Goal: Information Seeking & Learning: Learn about a topic

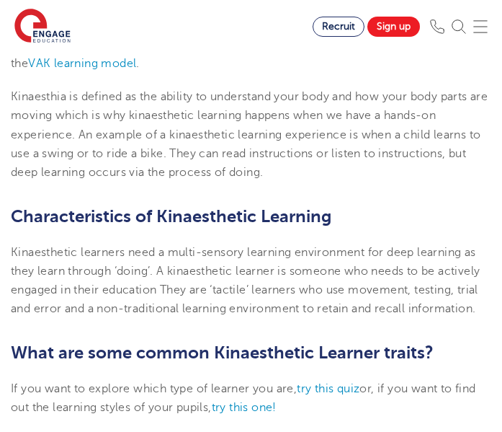
scroll to position [460, 0]
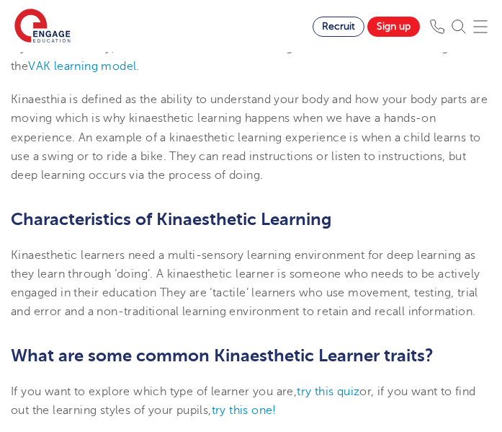
click at [302, 145] on p "Kinaesthia is defined as the ability to understand your body and how your body …" at bounding box center [251, 137] width 481 height 94
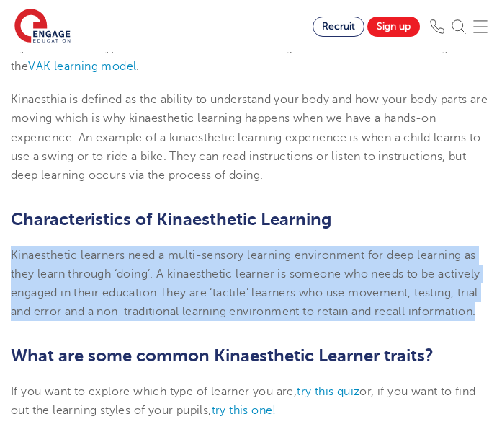
drag, startPoint x: 13, startPoint y: 251, endPoint x: 484, endPoint y: 308, distance: 474.6
click at [484, 308] on p "Kinaesthetic learners need a multi-sensory learning environment for deep learni…" at bounding box center [251, 284] width 481 height 76
copy span "Kinaesthetic learners need a multi-sensory learning environment for deep learni…"
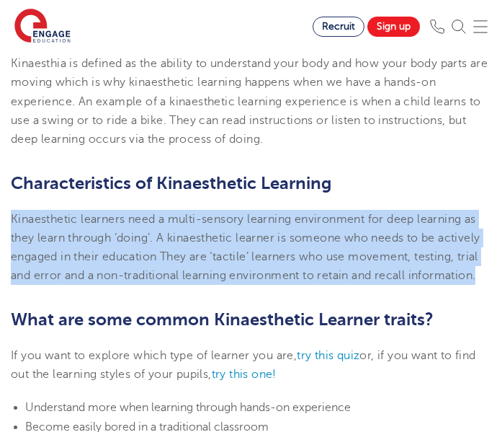
scroll to position [499, 0]
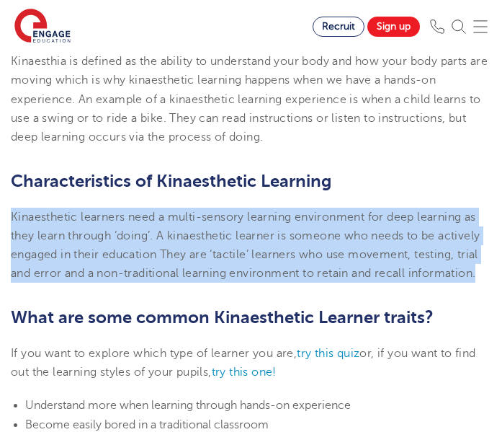
copy span "Kinaesthetic learners need a multi-sensory learning environment for deep learni…"
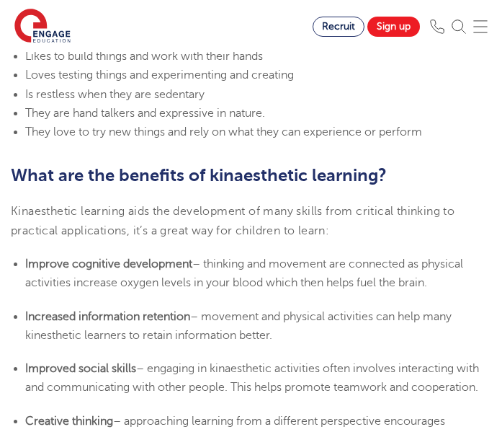
scroll to position [967, 0]
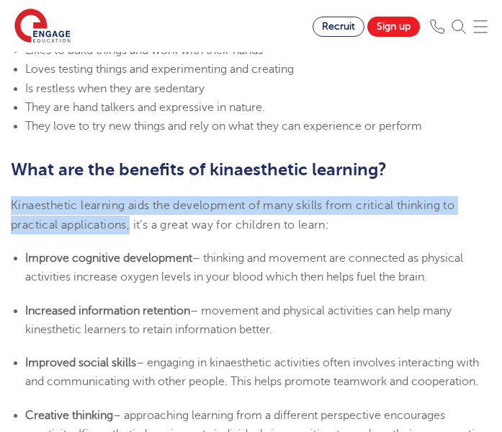
drag, startPoint x: 131, startPoint y: 227, endPoint x: -1, endPoint y: 189, distance: 138.0
copy span "Kinaesthetic learning aids the development of many skills from critical thinkin…"
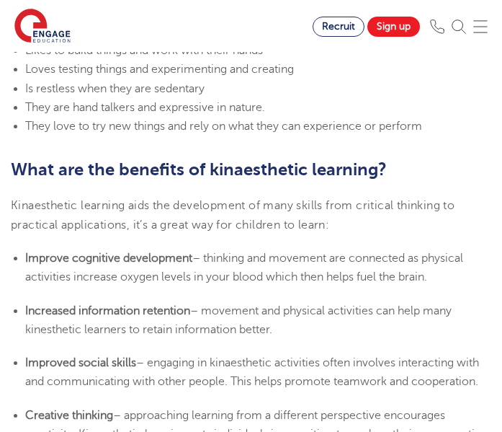
click at [179, 283] on span "– thinking and movement are connected as physical activities increase oxygen le…" at bounding box center [244, 267] width 438 height 32
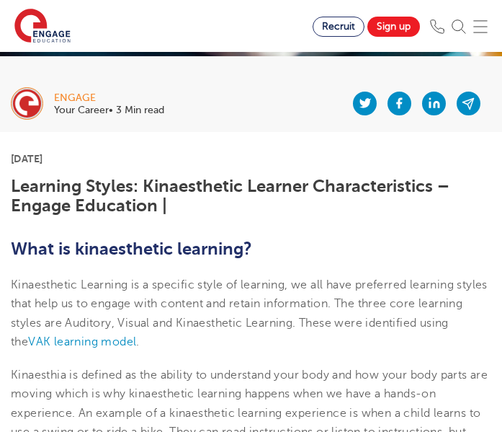
scroll to position [186, 0]
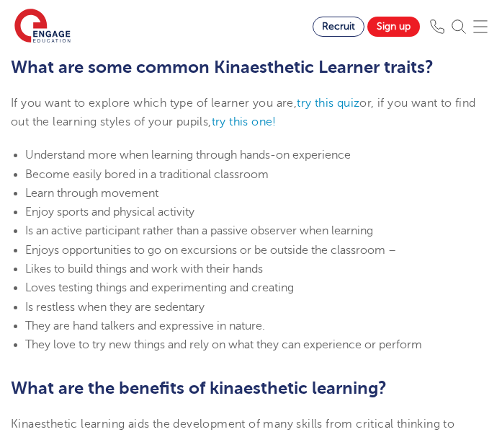
scroll to position [734, 0]
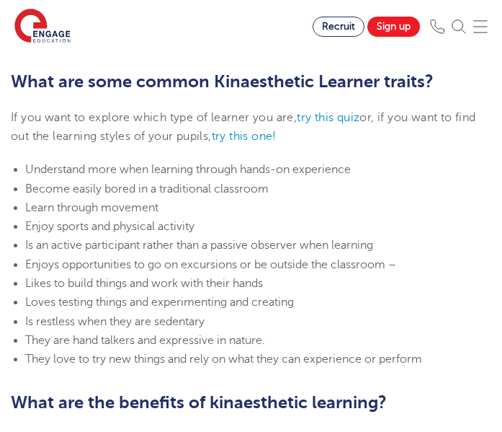
click at [195, 208] on li "Learn through movement" at bounding box center [258, 207] width 466 height 19
click at [153, 195] on span "Become easily bored in a traditional classroom" at bounding box center [147, 188] width 244 height 13
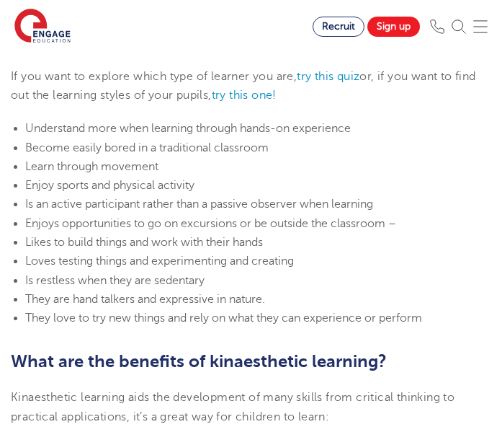
scroll to position [776, 0]
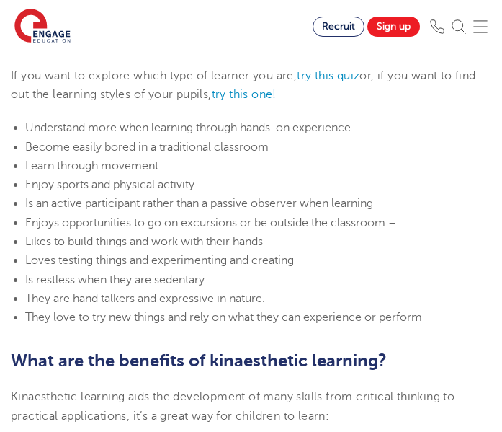
click at [52, 315] on span "They love to try new things and rely on what they can experience or perform" at bounding box center [223, 317] width 397 height 13
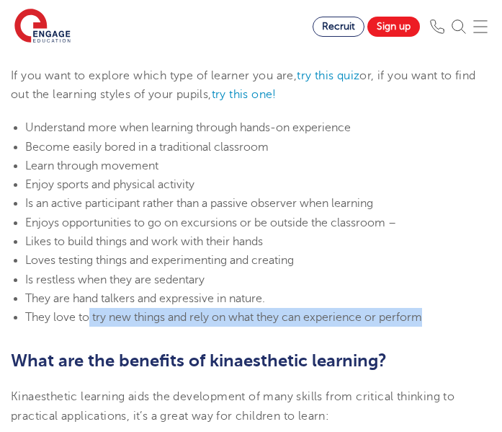
drag, startPoint x: 426, startPoint y: 316, endPoint x: 89, endPoint y: 316, distance: 337.2
click at [89, 316] on span "They love to try new things and rely on what they can experience or perform" at bounding box center [223, 317] width 397 height 13
copy span "try new things and rely on what they can experience or perform"
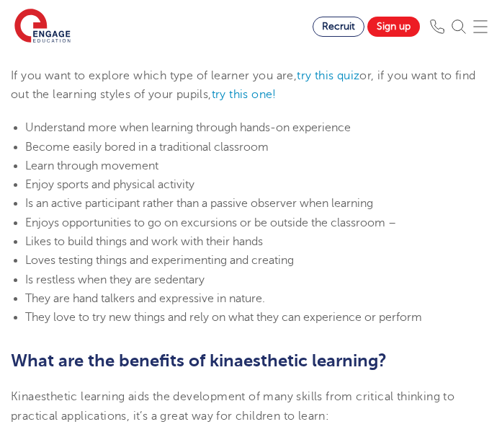
click at [463, 264] on li "Loves testing things and experimenting and creating" at bounding box center [258, 260] width 466 height 19
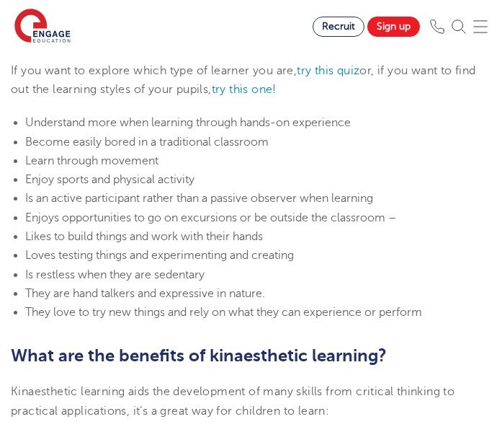
scroll to position [785, 0]
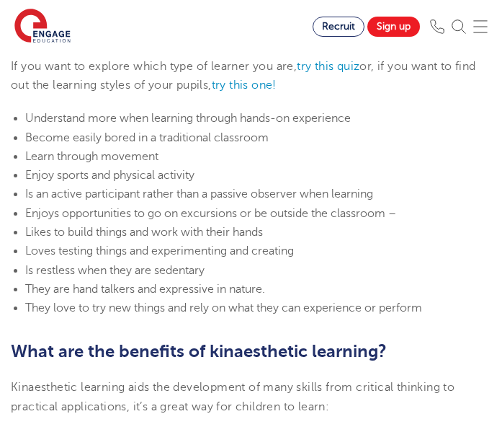
click at [347, 295] on li "They are hand talkers and expressive in nature." at bounding box center [258, 289] width 466 height 19
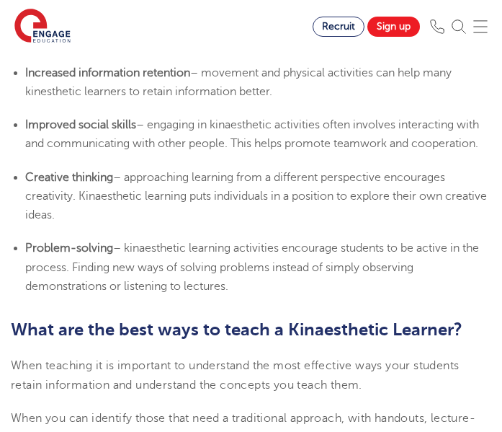
scroll to position [1211, 0]
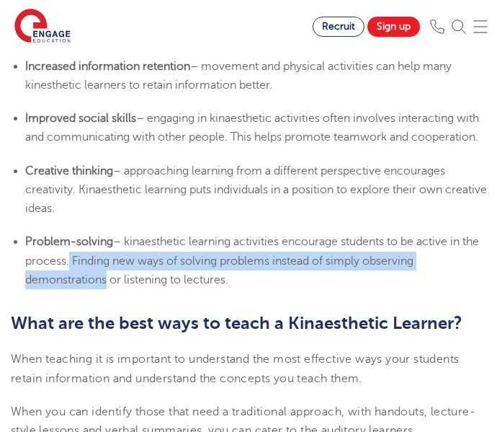
drag, startPoint x: 69, startPoint y: 257, endPoint x: 107, endPoint y: 280, distance: 44.6
click at [107, 280] on span "– kinaesthetic learning activities encourage students to be active in the proce…" at bounding box center [252, 260] width 454 height 51
copy span "Finding new ways of solving problems instead of simply observing demonstrations"
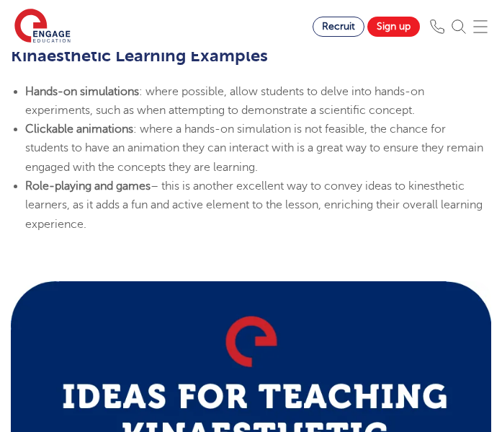
scroll to position [1734, 0]
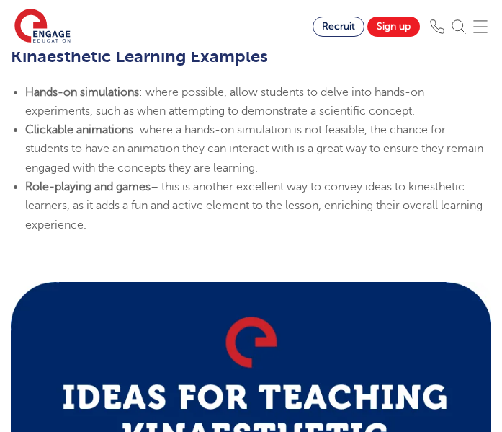
click at [157, 216] on li "Role-playing and games – this is another excellent way to convey ideas to kines…" at bounding box center [258, 205] width 466 height 57
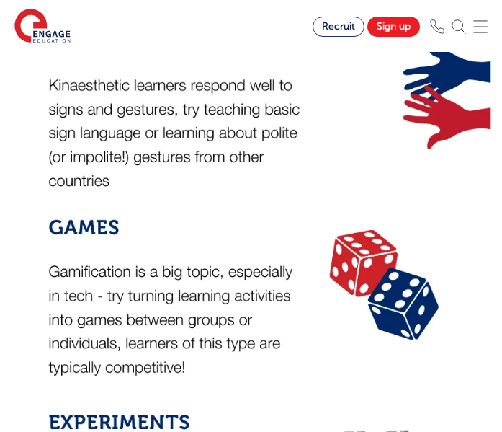
scroll to position [2574, 0]
